Goal: Task Accomplishment & Management: Manage account settings

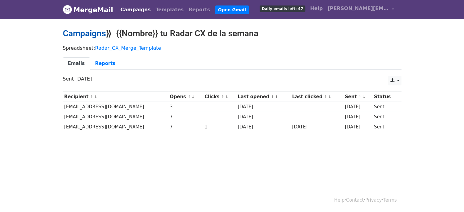
click at [96, 36] on link "Campaigns" at bounding box center [84, 33] width 43 height 10
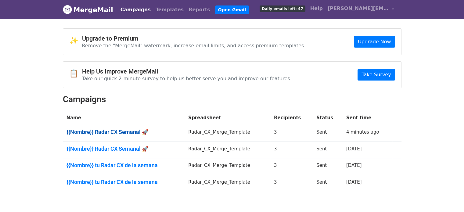
click at [122, 129] on link "{{Nombre}} Radar CX Semanal 🚀" at bounding box center [123, 132] width 115 height 7
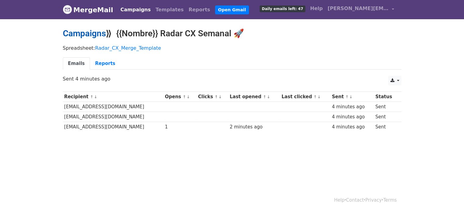
click at [96, 36] on link "Campaigns" at bounding box center [84, 33] width 43 height 10
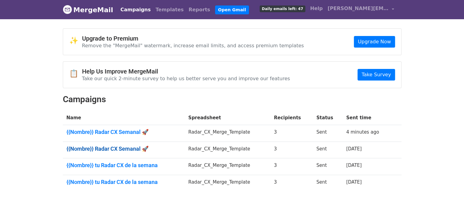
click at [118, 145] on link "{{Nombre}} Radar CX Semanal 🚀" at bounding box center [123, 148] width 115 height 7
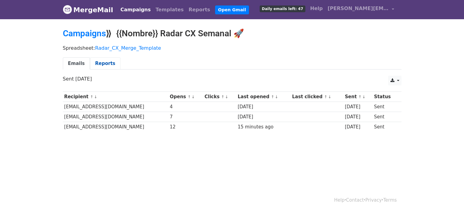
click at [98, 67] on link "Reports" at bounding box center [105, 63] width 31 height 13
